Goal: Register for event/course

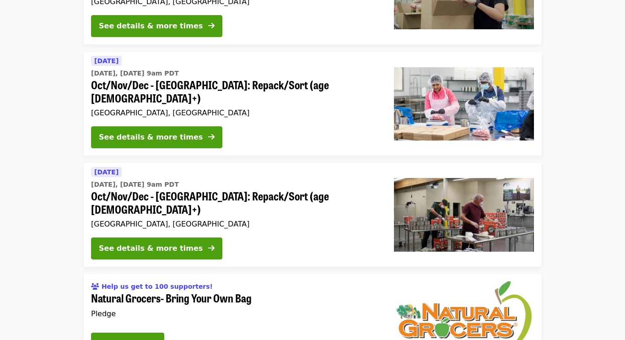
scroll to position [278, 0]
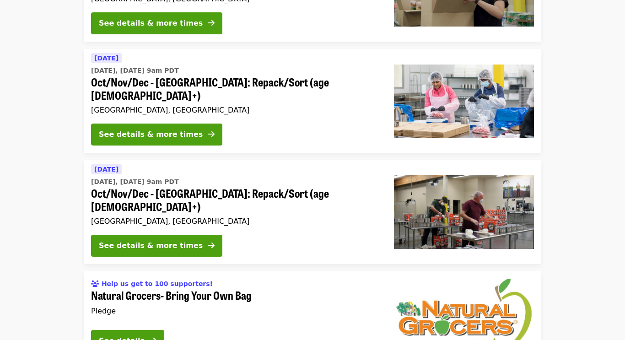
click at [48, 90] on li "[DATE] [DATE], [DATE] 9am PDT Oct/Nov/Dec - [GEOGRAPHIC_DATA]: Repack/Sort (age…" at bounding box center [312, 101] width 625 height 104
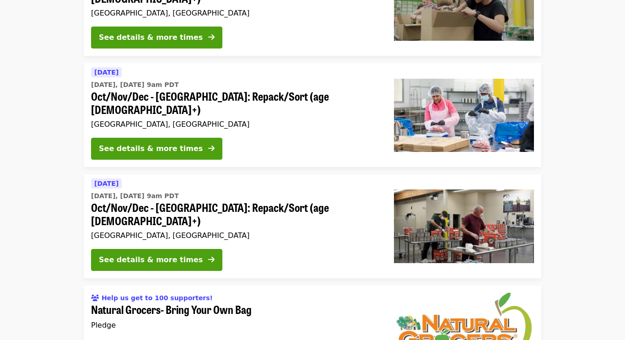
scroll to position [201, 0]
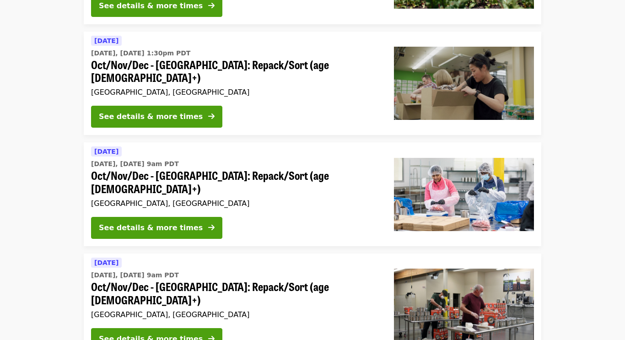
click at [48, 90] on li "Today Today, Oct 7 @ 1:30pm PDT Oct/Nov/Dec - Portland: Repack/Sort (age 8+) Po…" at bounding box center [312, 84] width 625 height 104
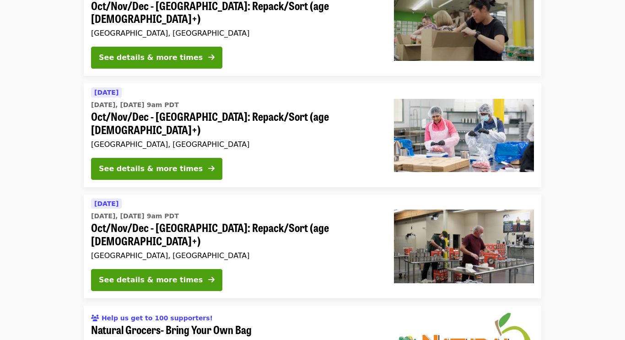
scroll to position [244, 0]
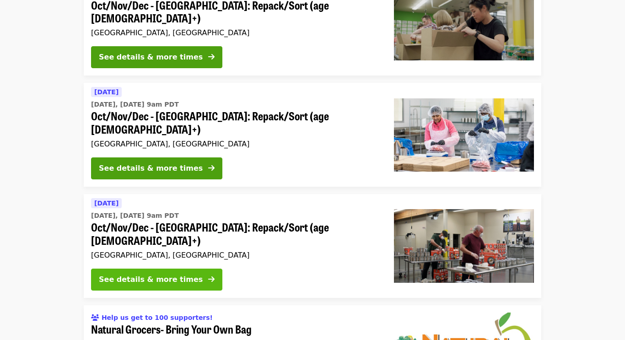
click at [157, 274] on div "See details & more times" at bounding box center [151, 279] width 104 height 11
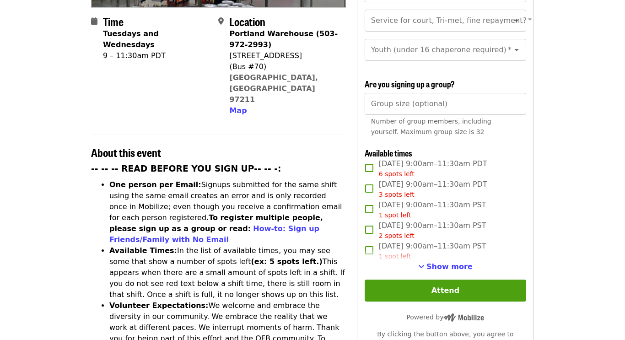
scroll to position [230, 0]
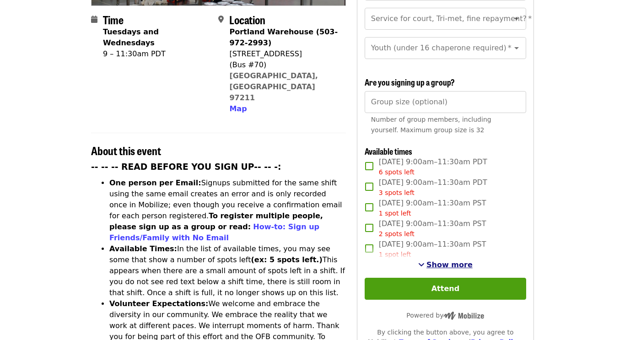
click at [439, 260] on span "Show more" at bounding box center [449, 264] width 46 height 9
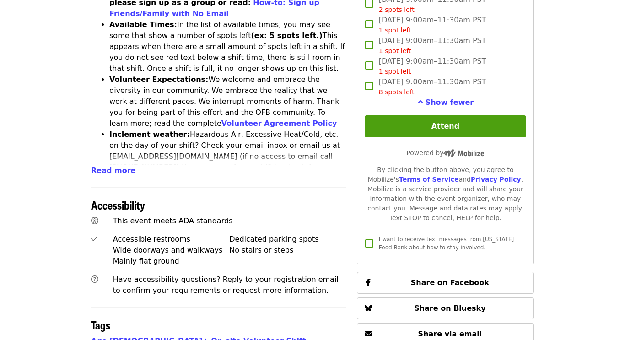
scroll to position [456, 0]
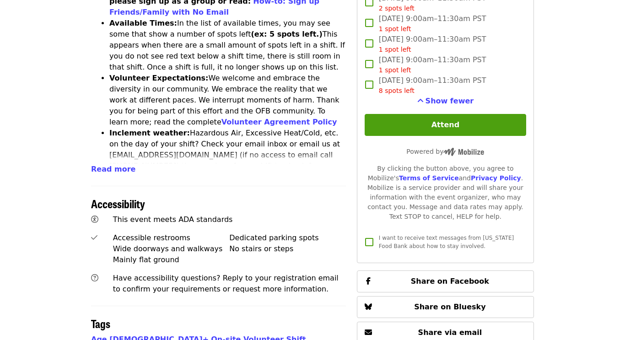
click at [61, 245] on article "Oct/Nov/Dec - Portland: Repack/Sort (age 16+) Highest Priority Volunteer Shift …" at bounding box center [312, 70] width 625 height 970
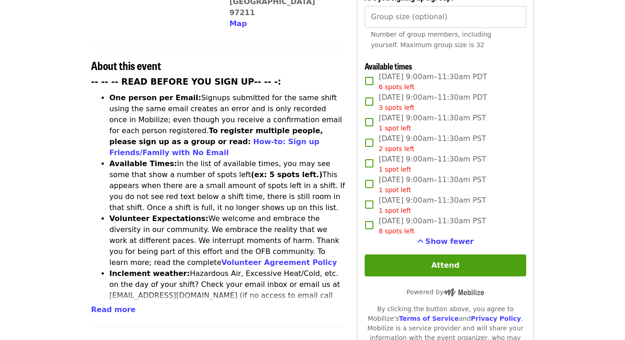
scroll to position [315, 0]
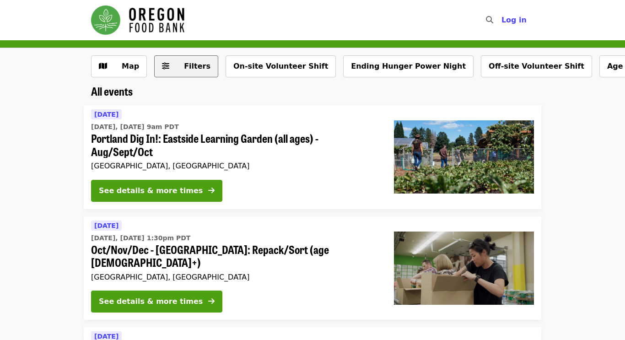
click at [176, 68] on span "Filters" at bounding box center [193, 66] width 36 height 11
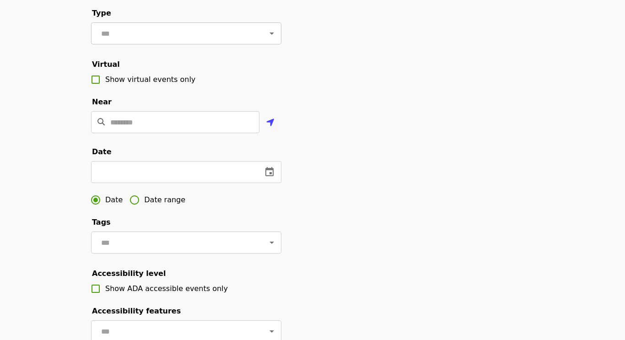
scroll to position [151, 0]
click at [134, 176] on input "text" at bounding box center [173, 171] width 164 height 22
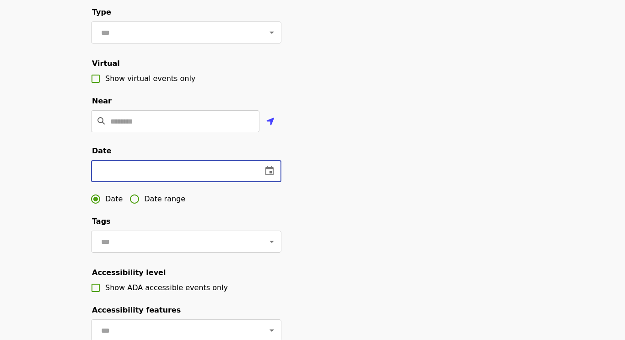
click at [266, 178] on button "change date" at bounding box center [269, 171] width 22 height 22
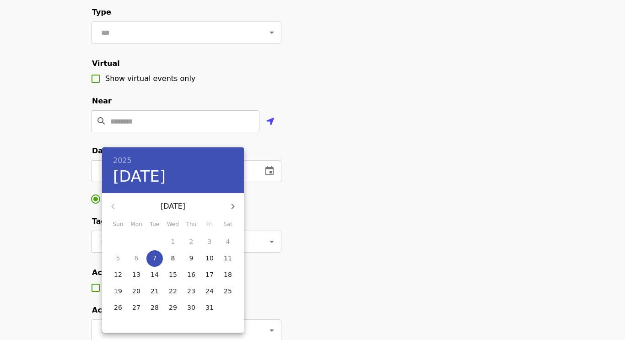
click at [129, 275] on span "13" at bounding box center [136, 274] width 16 height 9
type input "**********"
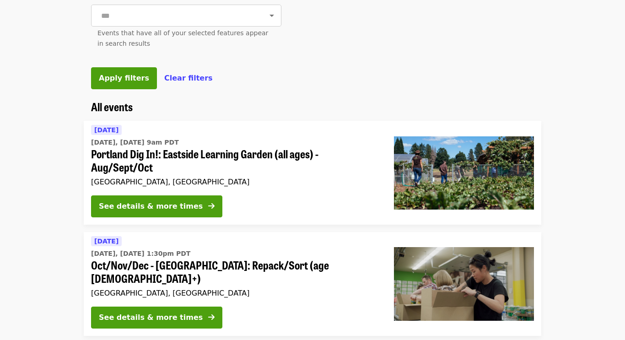
scroll to position [389, 0]
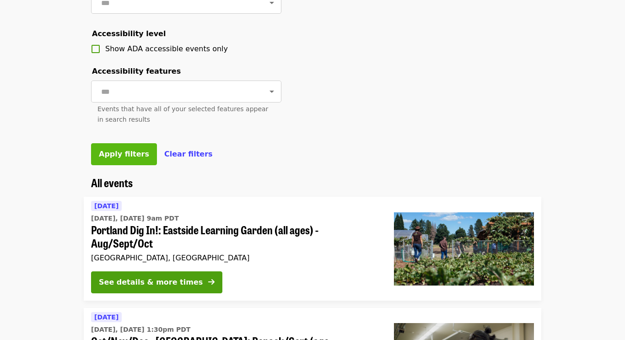
click at [138, 156] on span "Apply filters" at bounding box center [124, 154] width 50 height 9
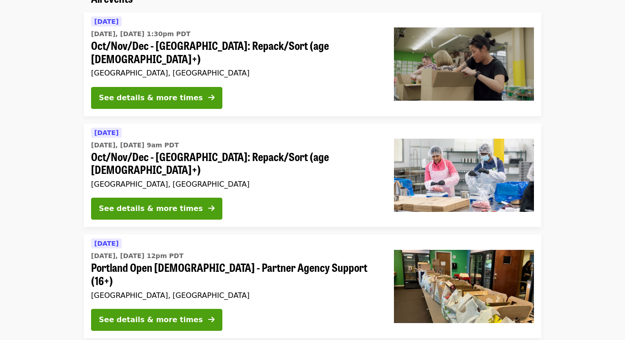
scroll to position [92, 0]
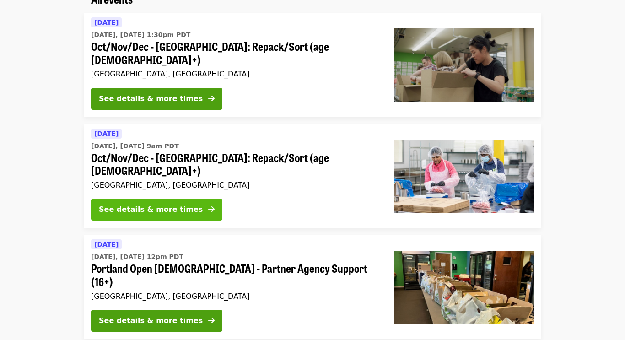
click at [179, 204] on div "See details & more times" at bounding box center [151, 209] width 104 height 11
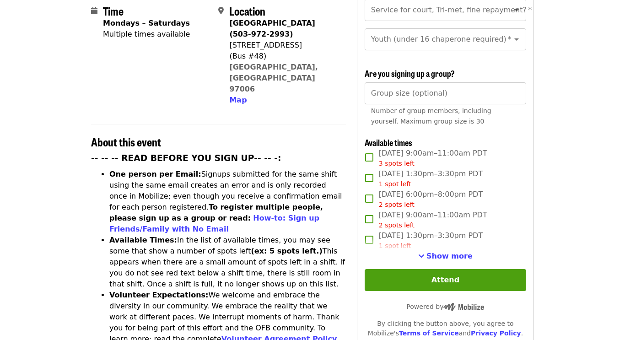
scroll to position [241, 0]
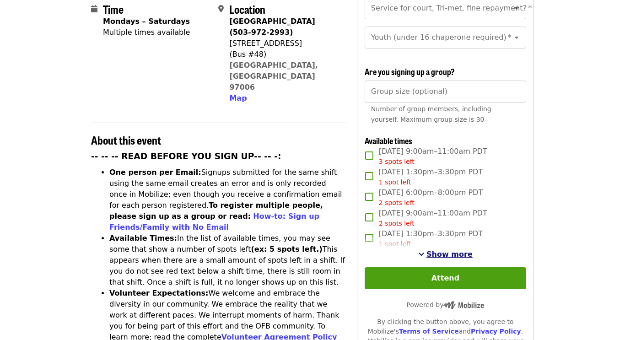
click at [449, 250] on span "Show more" at bounding box center [449, 254] width 46 height 9
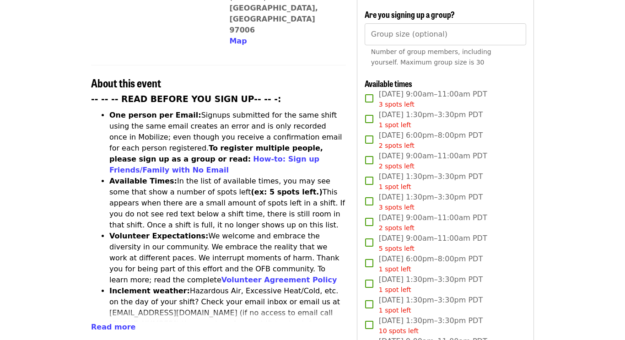
scroll to position [286, 0]
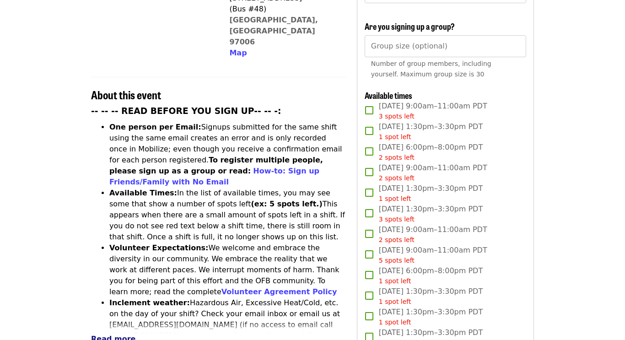
click at [97, 334] on span "Read more" at bounding box center [113, 338] width 44 height 9
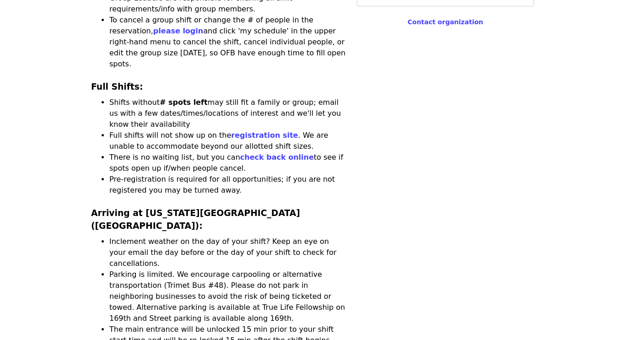
scroll to position [1755, 0]
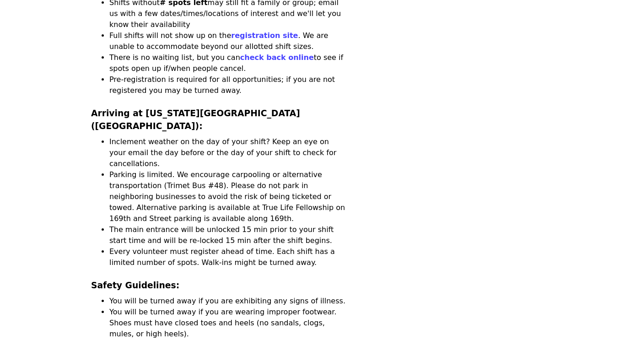
click at [43, 192] on article "Oct/Nov/Dec - Beaverton: Repack/Sort (age 10+) Highest Priority Volunteer Shift…" at bounding box center [312, 138] width 625 height 3904
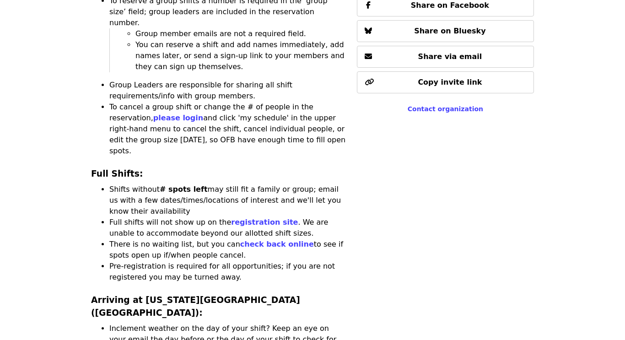
scroll to position [1619, 0]
